Goal: Information Seeking & Learning: Find specific fact

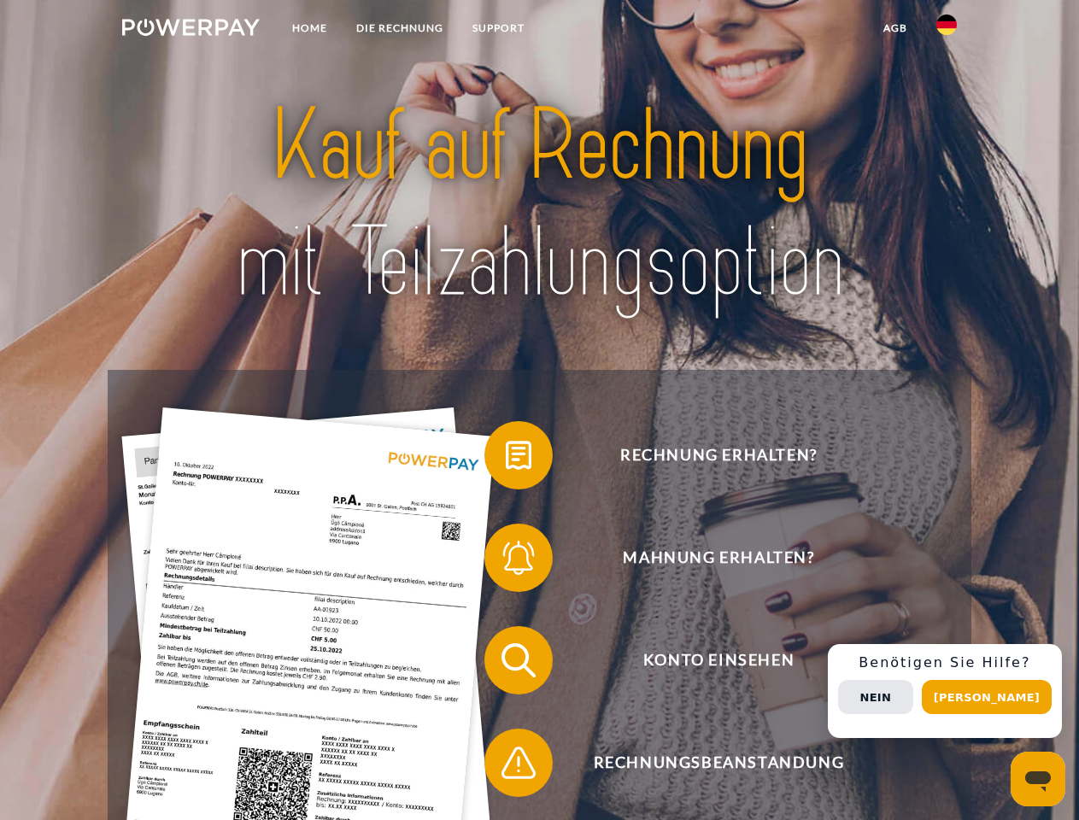
click at [190, 30] on img at bounding box center [190, 27] width 137 height 17
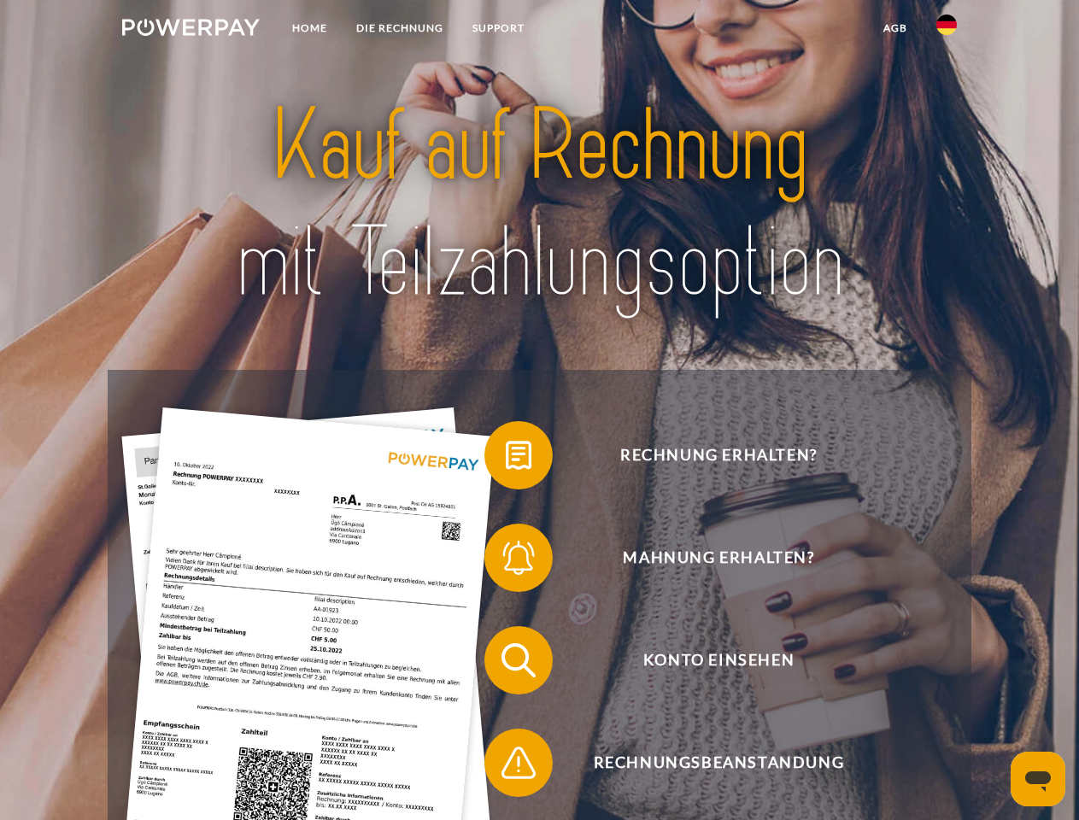
click at [946, 30] on img at bounding box center [946, 25] width 20 height 20
click at [894, 28] on link "agb" at bounding box center [894, 28] width 53 height 31
click at [506, 459] on span at bounding box center [492, 454] width 85 height 85
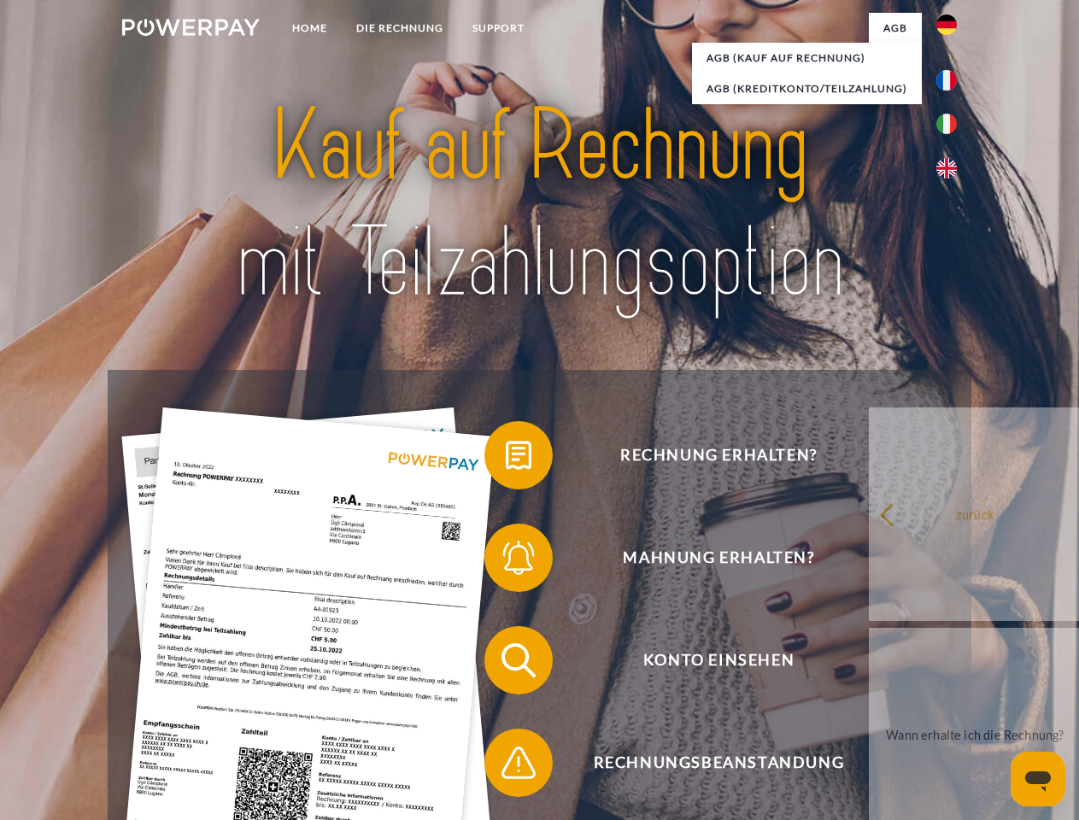
click at [506, 561] on span at bounding box center [492, 557] width 85 height 85
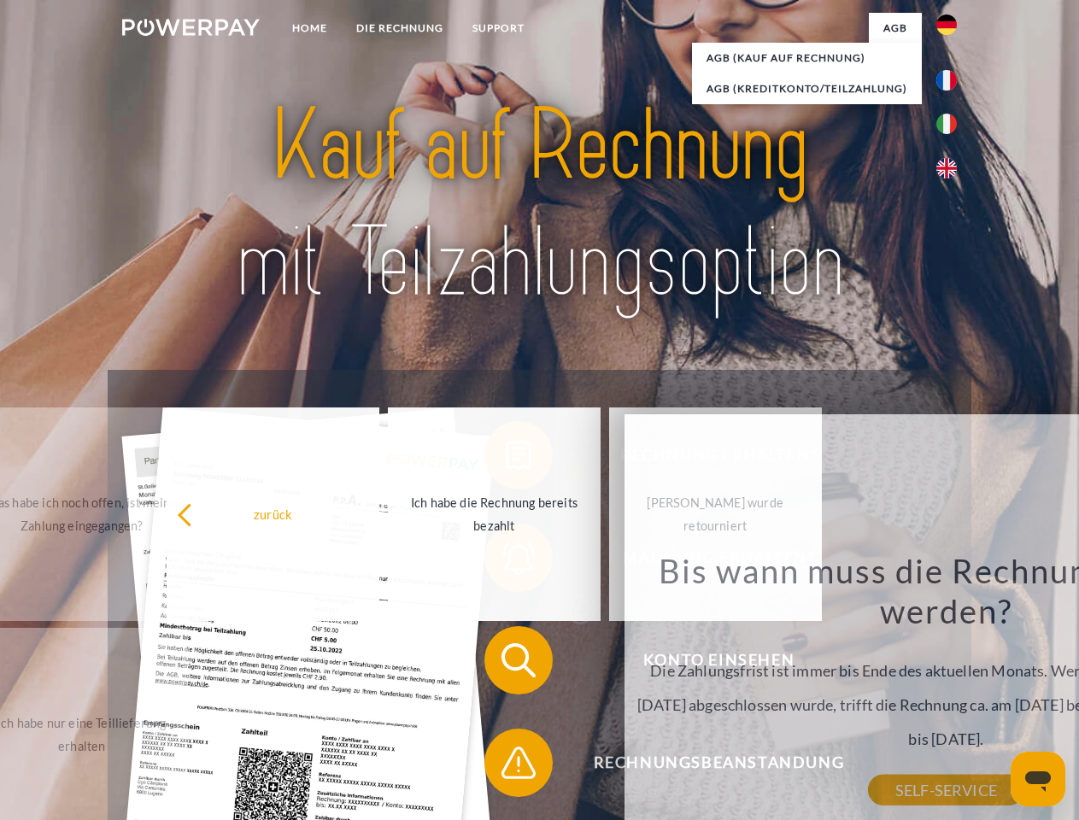
click at [634, 766] on div "Bis wann muss die Rechnung bezahlt werden? Die Zahlungsfrist ist immer bis Ende…" at bounding box center [945, 670] width 623 height 240
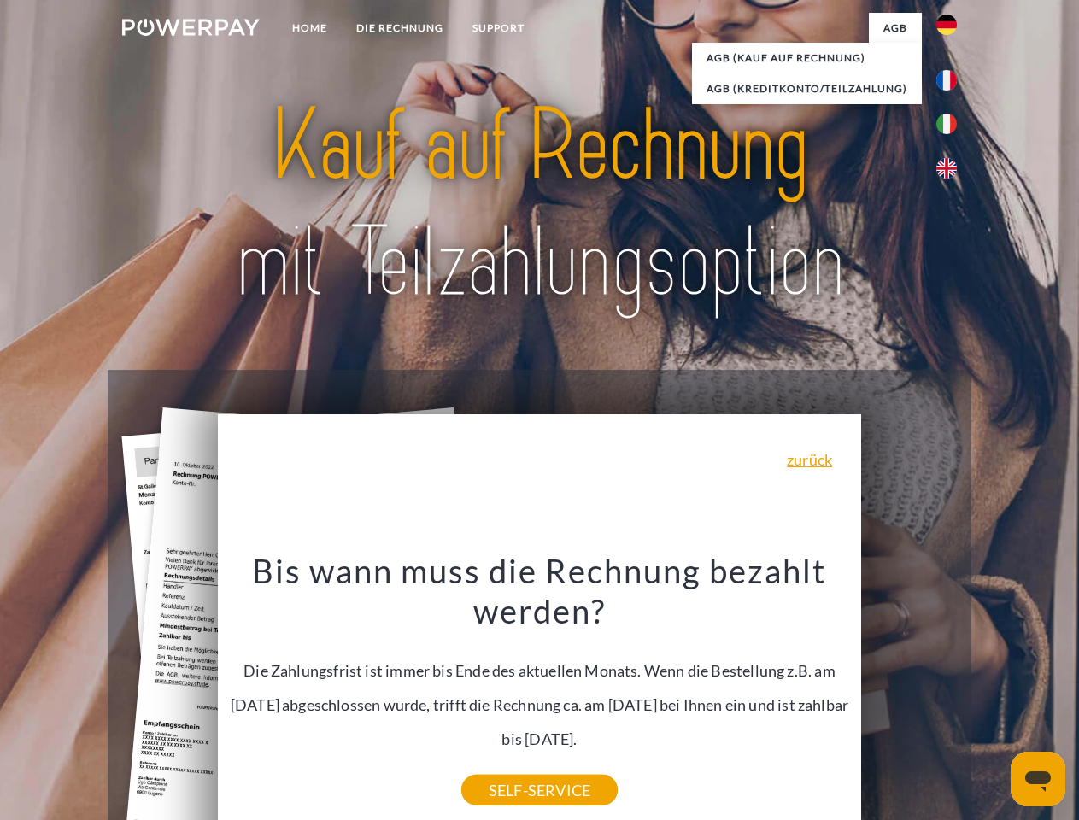
click at [950, 691] on div "Rechnung erhalten? Mahnung erhalten? Konto einsehen" at bounding box center [539, 711] width 862 height 683
click at [909, 694] on span "Konto einsehen" at bounding box center [718, 660] width 418 height 68
click at [992, 697] on header "Home DIE RECHNUNG SUPPORT" at bounding box center [539, 589] width 1079 height 1179
